Goal: Task Accomplishment & Management: Complete application form

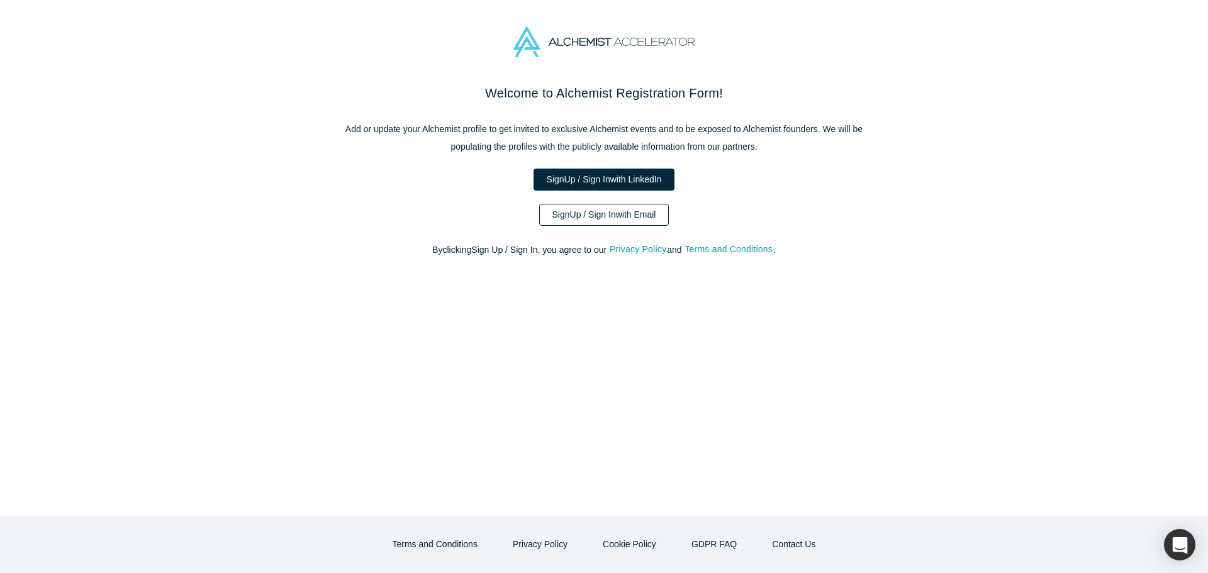
click at [602, 219] on link "Sign Up / Sign In with Email" at bounding box center [604, 215] width 130 height 22
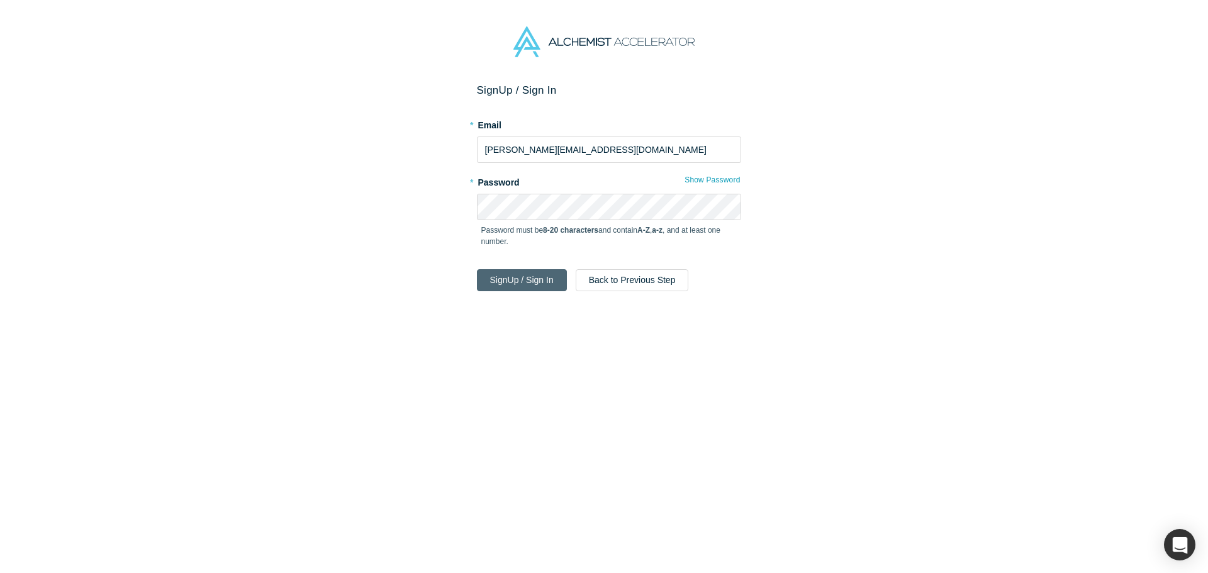
click at [515, 274] on button "Sign Up / Sign In" at bounding box center [522, 280] width 90 height 22
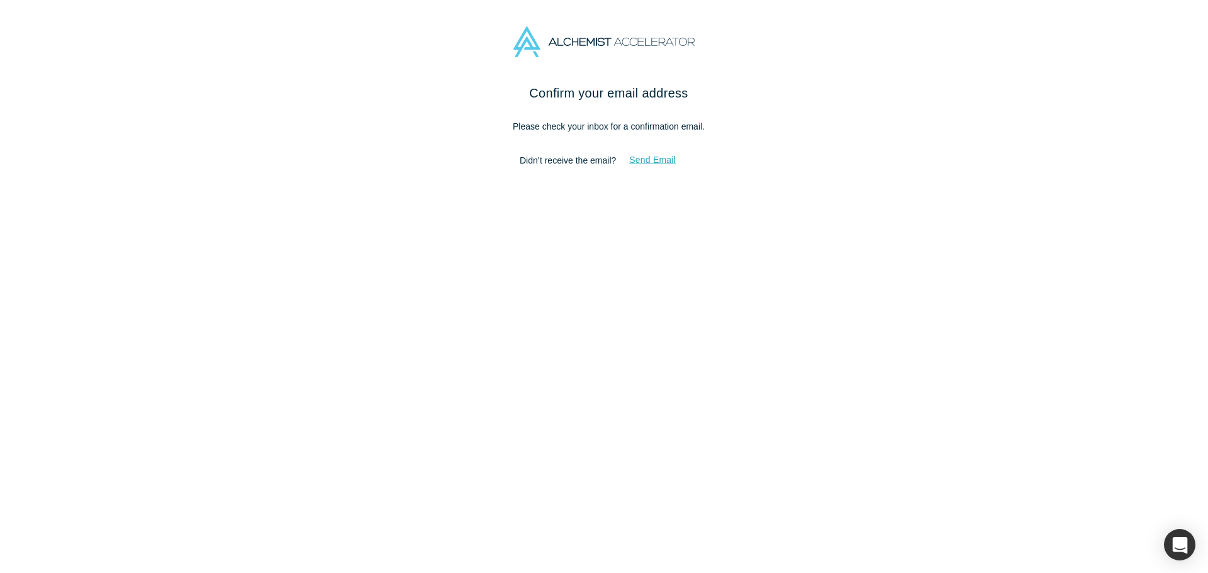
click at [662, 164] on button "Send Email" at bounding box center [652, 160] width 73 height 22
